Goal: Find specific page/section: Find specific page/section

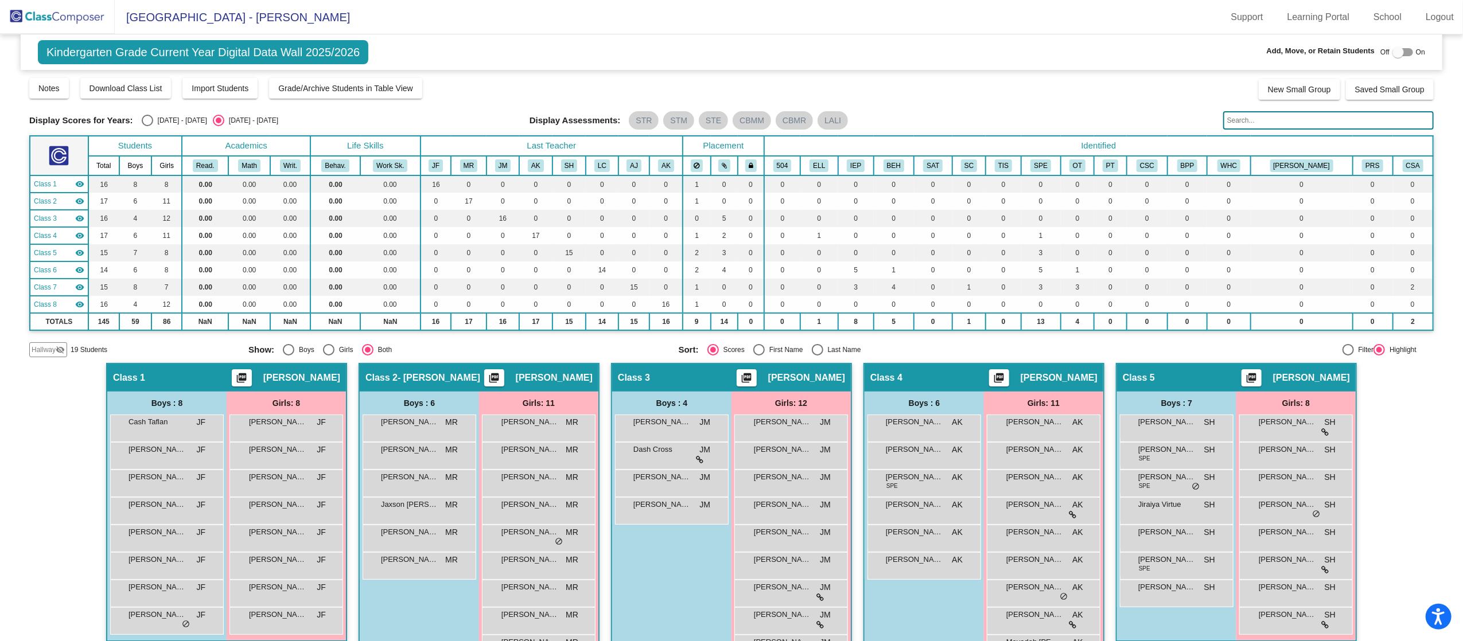
scroll to position [521, 0]
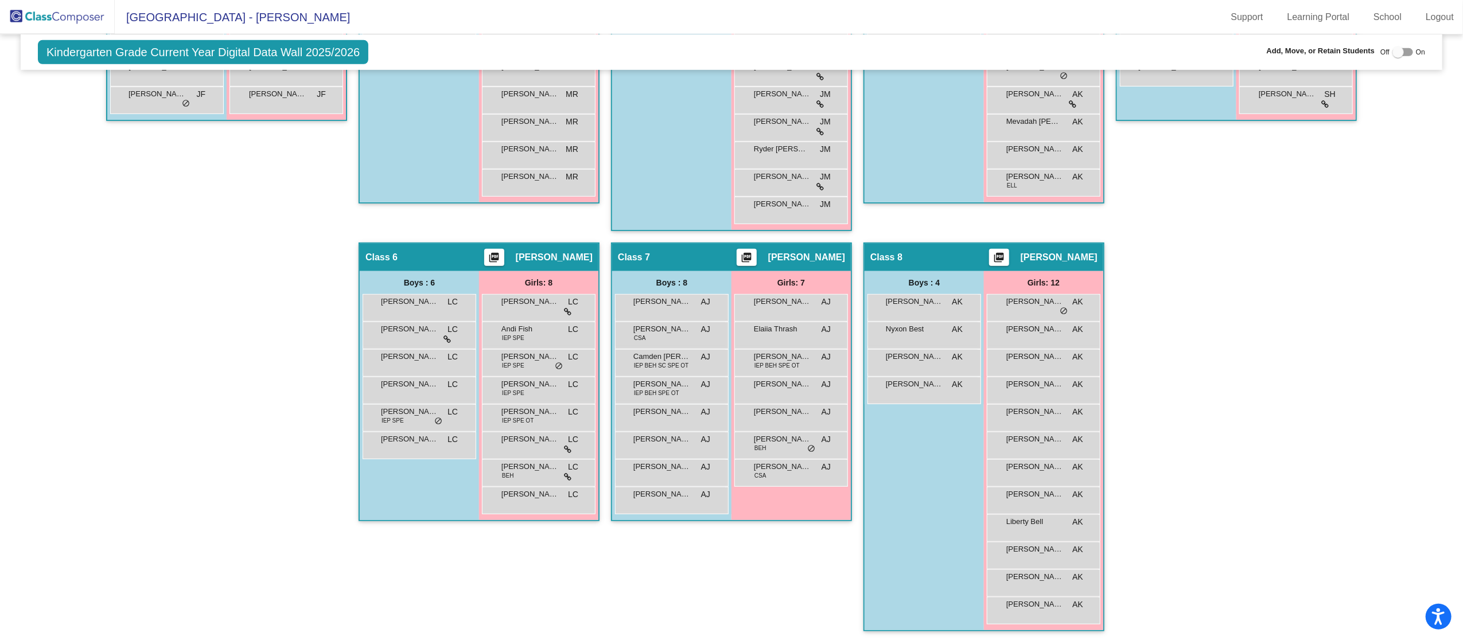
click at [1168, 299] on div "Hallway - Hallway Class picture_as_pdf Add Student First Name Last Name Student…" at bounding box center [731, 242] width 1404 height 801
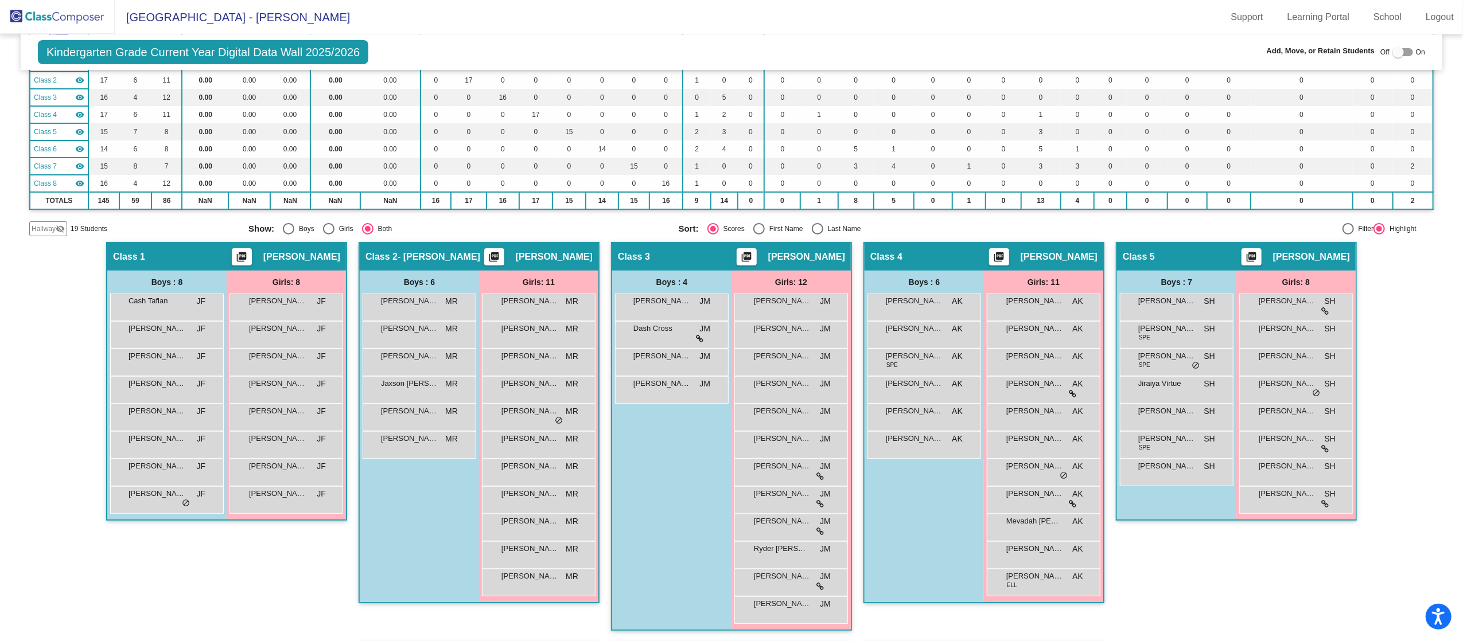
scroll to position [0, 0]
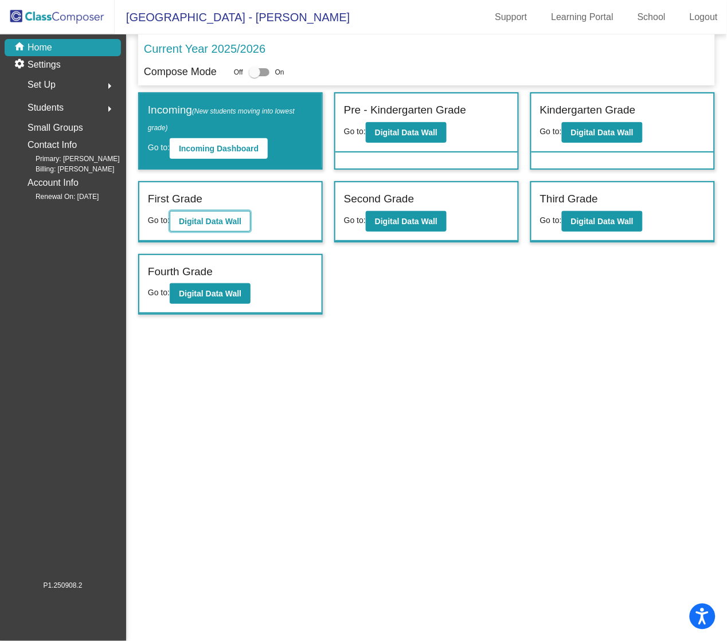
click at [241, 219] on b "Digital Data Wall" at bounding box center [210, 221] width 63 height 9
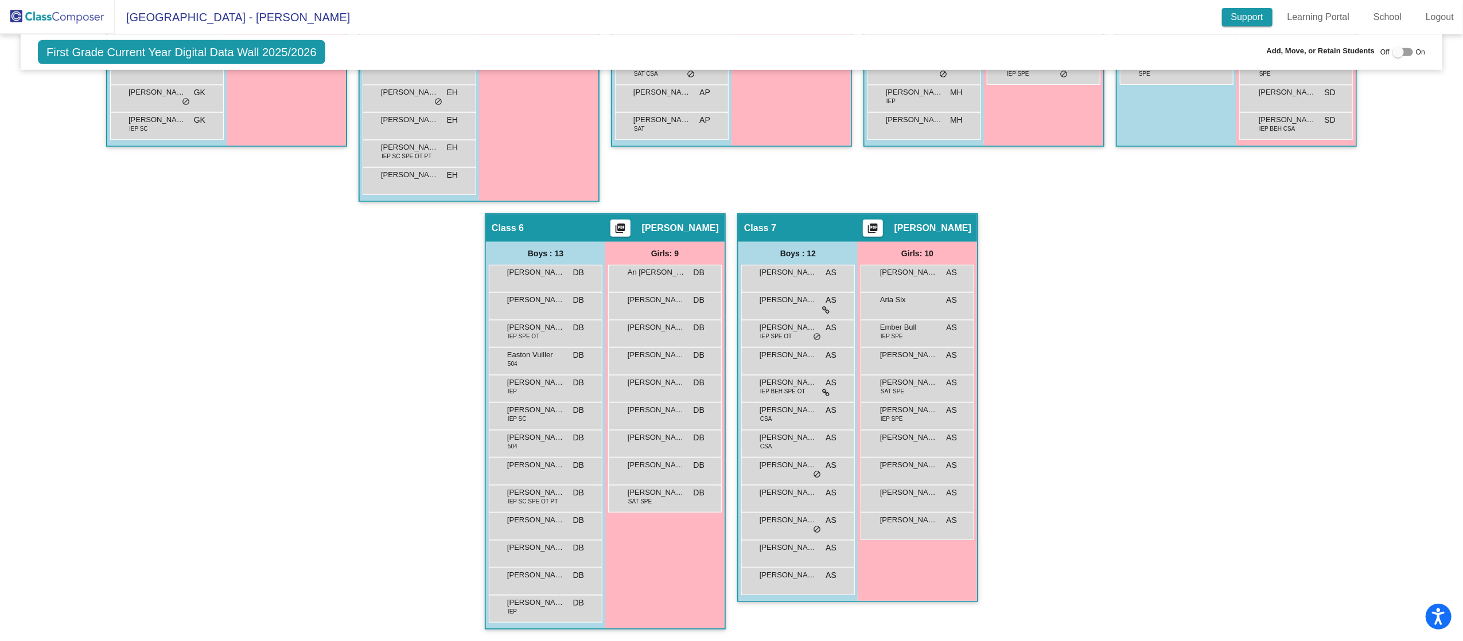
scroll to position [587, 0]
